Goal: Navigation & Orientation: Find specific page/section

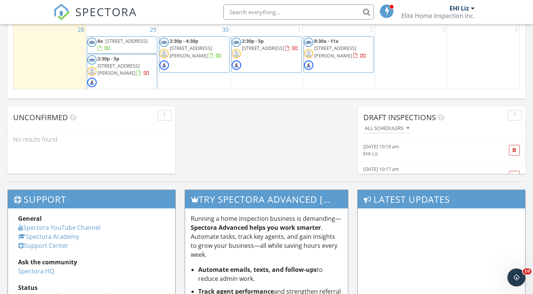
scroll to position [250, 0]
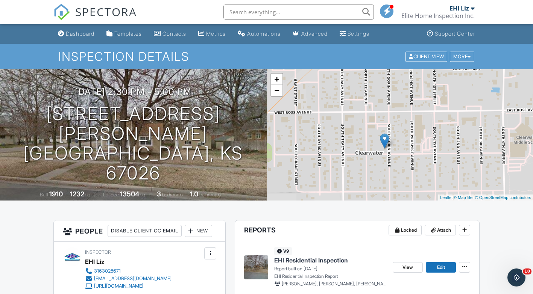
click at [76, 38] on link "Dashboard" at bounding box center [76, 34] width 42 height 14
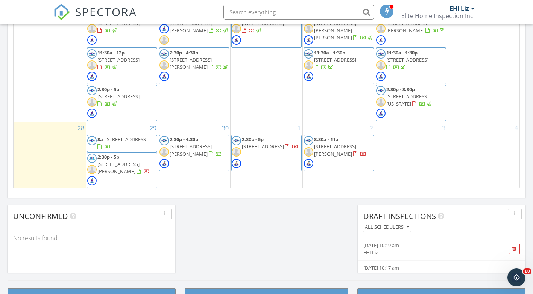
scroll to position [250, 0]
